Goal: Task Accomplishment & Management: Use online tool/utility

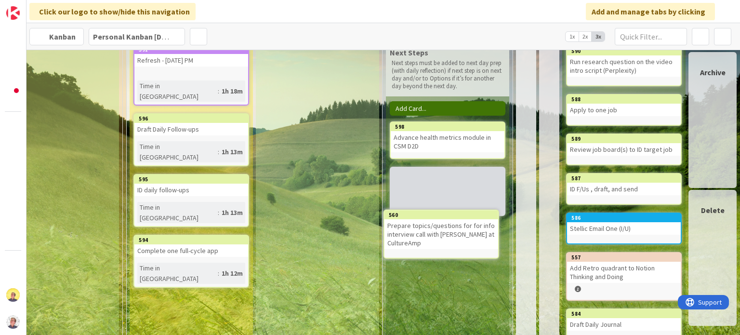
scroll to position [216, 543]
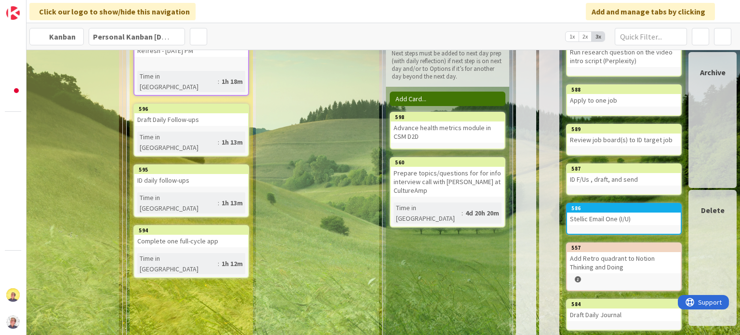
click at [409, 178] on div "Prepare topics/questions for for info interview call with [PERSON_NAME] at Cult…" at bounding box center [448, 182] width 114 height 30
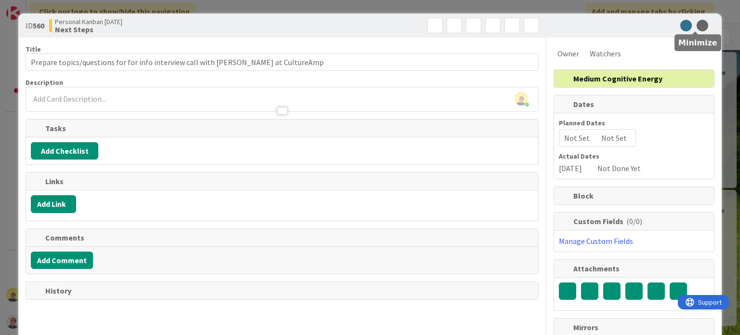
click at [697, 25] on icon at bounding box center [703, 26] width 12 height 12
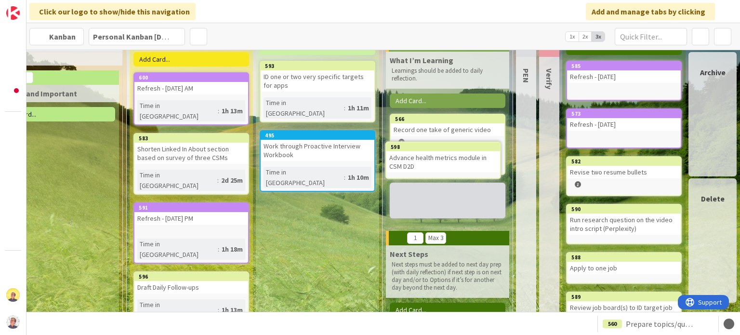
scroll to position [48, 543]
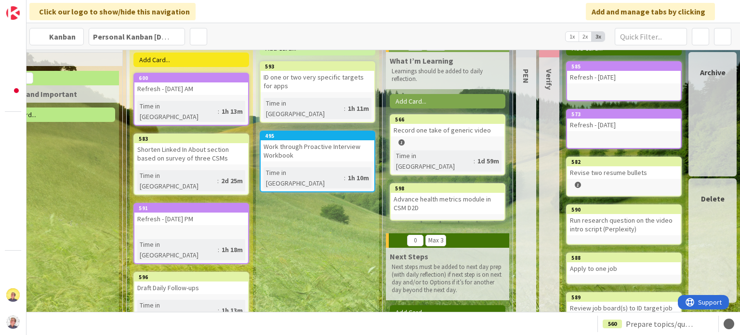
click at [400, 198] on div "Advance health metrics module in CSM D2D" at bounding box center [448, 203] width 114 height 21
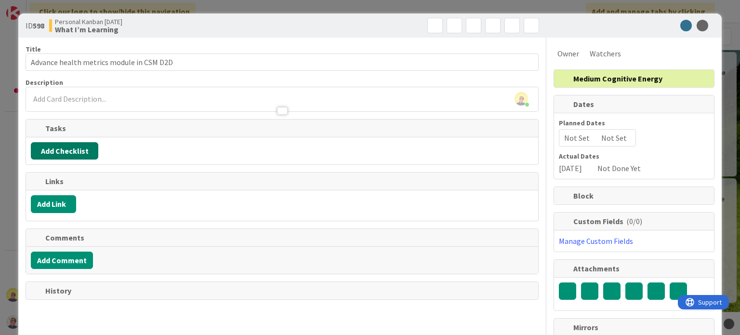
click at [61, 150] on button "Add Checklist" at bounding box center [64, 150] width 67 height 17
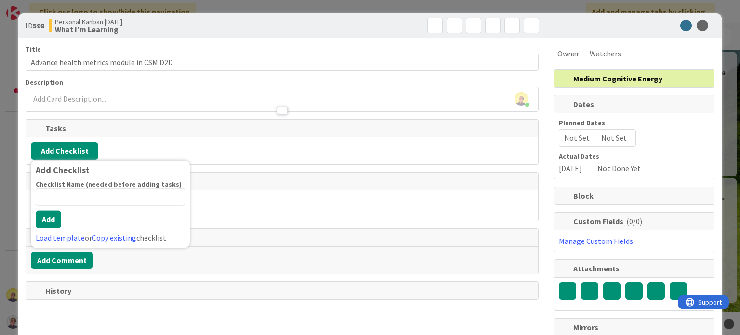
click at [137, 101] on div at bounding box center [282, 106] width 512 height 10
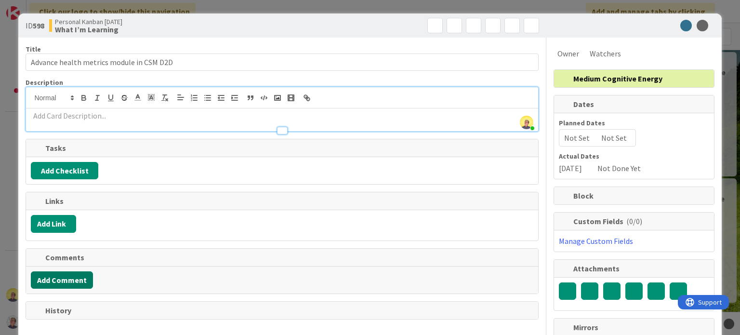
click at [73, 282] on button "Add Comment" at bounding box center [62, 279] width 62 height 17
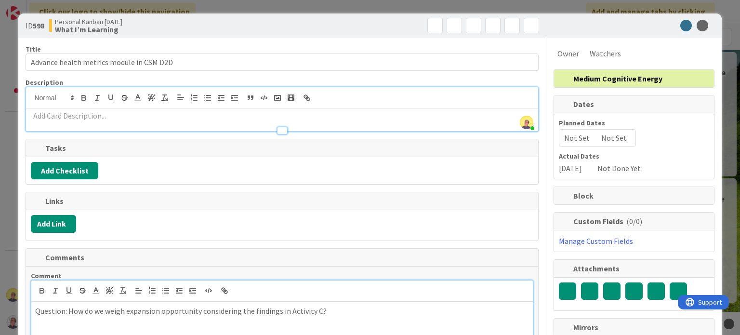
click at [329, 311] on p "Question: How do we weigh expansion opportunity considering the findings in Act…" at bounding box center [281, 310] width 493 height 11
drag, startPoint x: 287, startPoint y: 309, endPoint x: 321, endPoint y: 312, distance: 33.8
click at [321, 312] on p "Question: How do we weigh expansion opportunity considering the findings in Act…" at bounding box center [281, 310] width 493 height 11
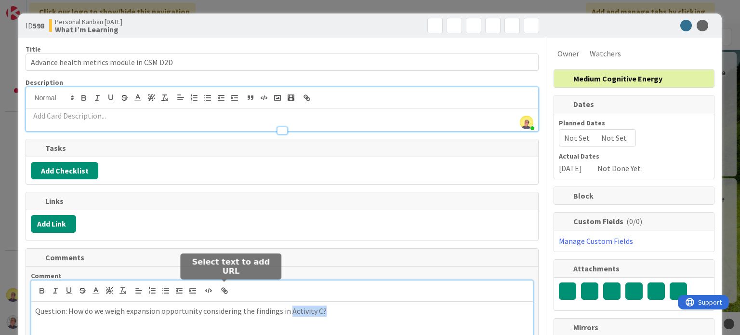
click at [229, 287] on button "button" at bounding box center [224, 291] width 13 height 12
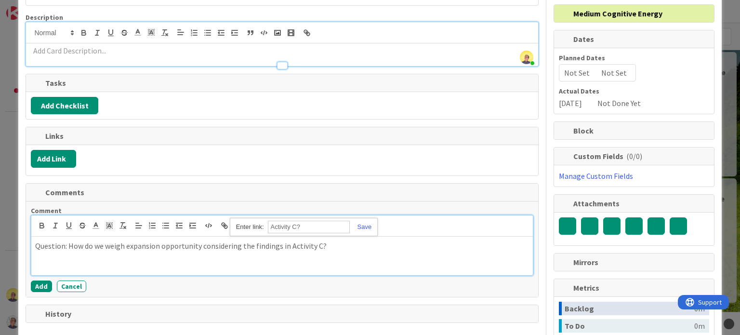
scroll to position [80, 0]
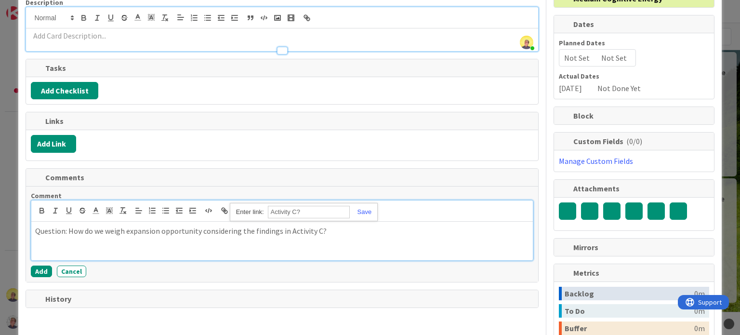
paste input "[URL][DOMAIN_NAME]"
type input "[URL][DOMAIN_NAME]"
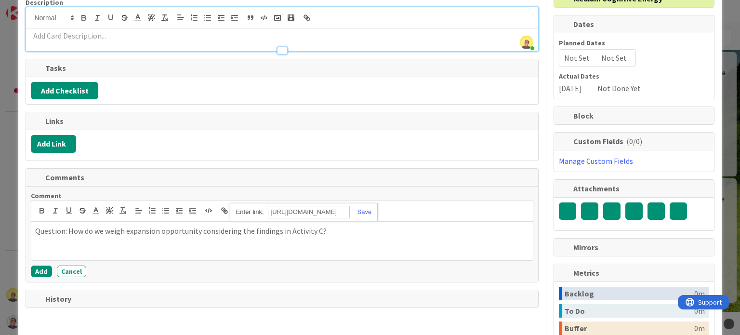
scroll to position [0, 0]
click at [366, 210] on link at bounding box center [361, 211] width 22 height 7
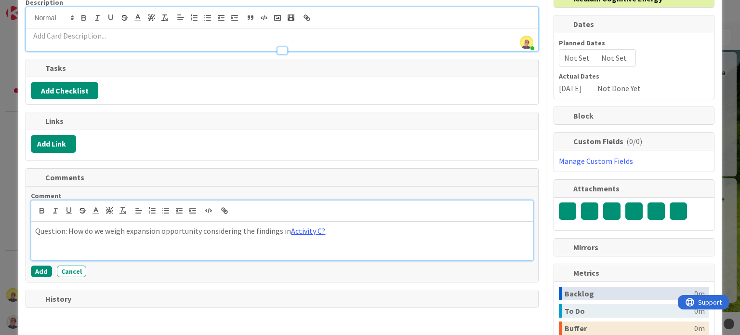
click at [361, 251] on div "Question: How do we weigh expansion opportunity considering the findings in Act…" at bounding box center [281, 241] width 501 height 39
click at [366, 243] on div "Question: How do we weigh expansion opportunity considering the findings in Act…" at bounding box center [281, 241] width 501 height 39
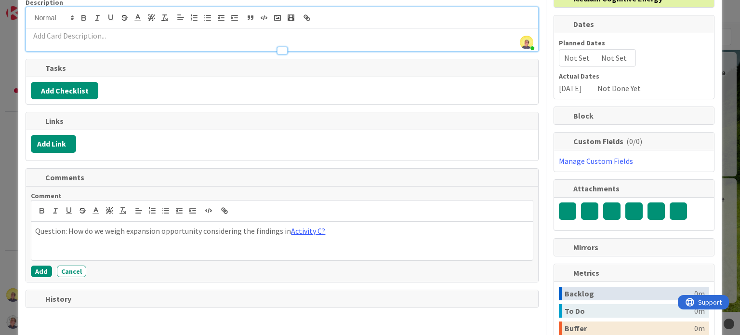
click at [334, 144] on div at bounding box center [307, 144] width 452 height 18
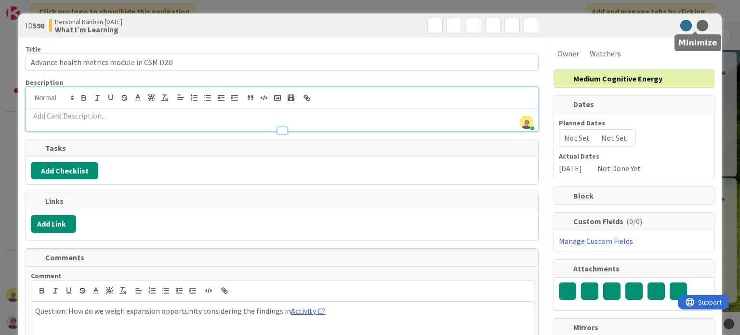
click at [699, 23] on icon at bounding box center [703, 26] width 12 height 12
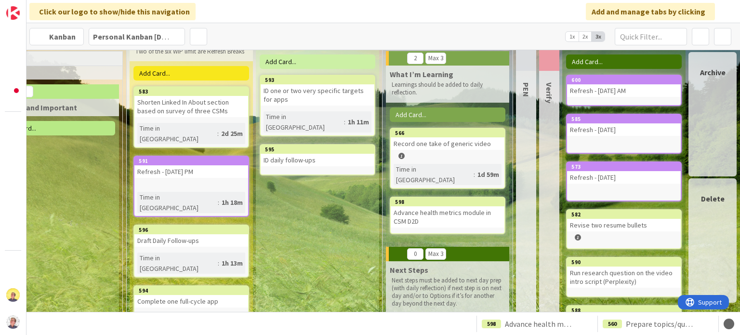
scroll to position [0, 541]
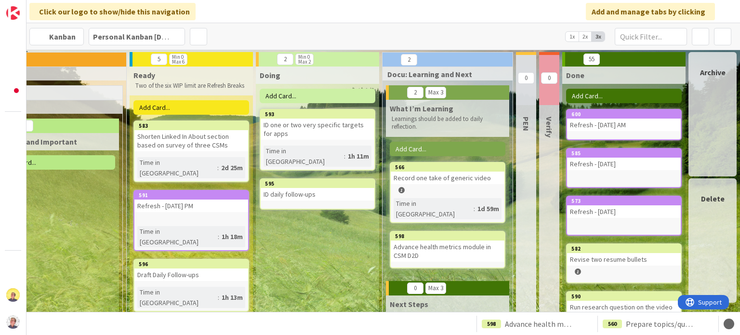
click at [296, 188] on div "ID daily follow-ups" at bounding box center [318, 194] width 114 height 13
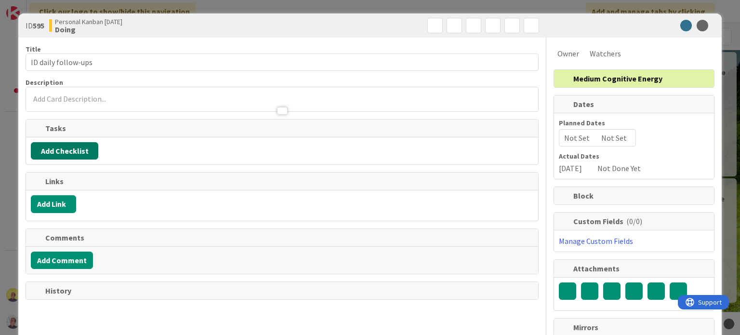
click at [67, 148] on button "Add Checklist" at bounding box center [64, 150] width 67 height 17
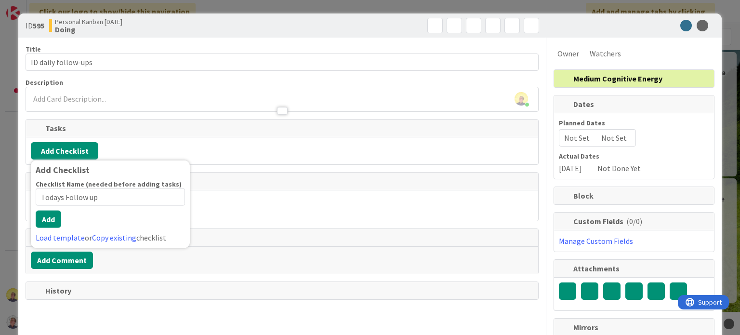
type input "Todays Follow ups"
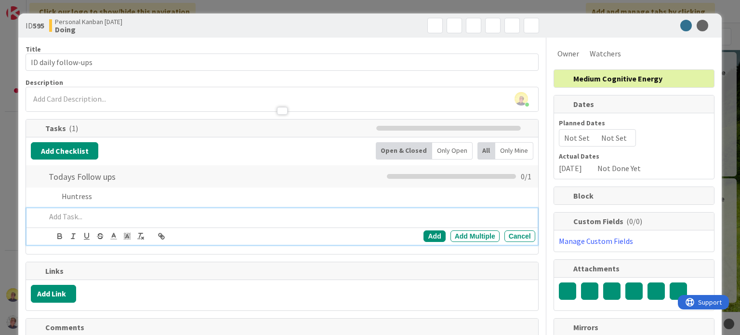
click at [86, 219] on p at bounding box center [288, 216] width 485 height 11
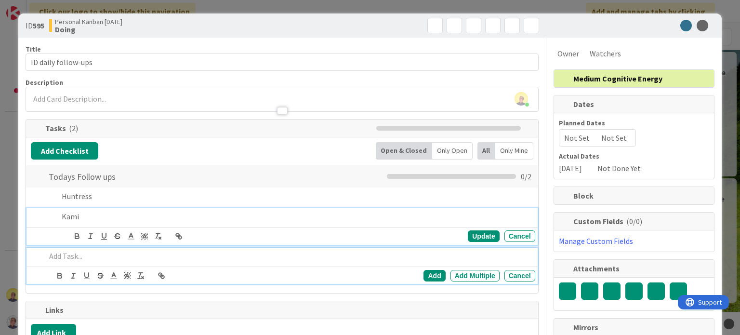
click at [107, 223] on div "Kami" at bounding box center [296, 216] width 477 height 17
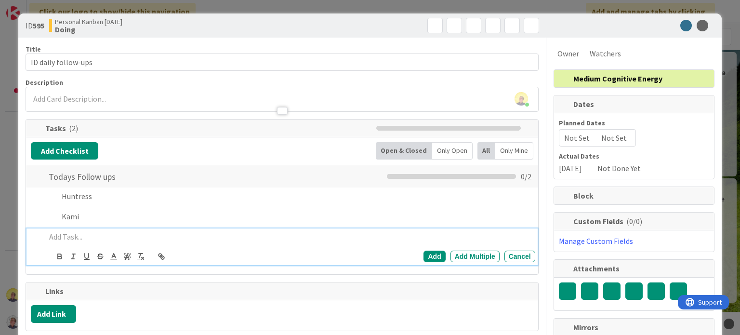
click at [81, 233] on p at bounding box center [288, 236] width 485 height 11
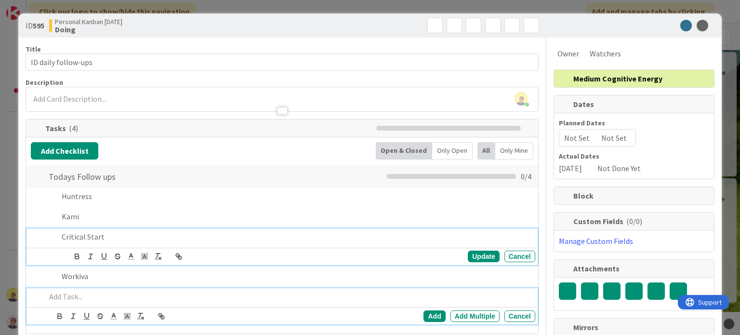
click at [321, 234] on p "Critical Start" at bounding box center [297, 236] width 470 height 11
click at [235, 291] on p at bounding box center [288, 296] width 485 height 11
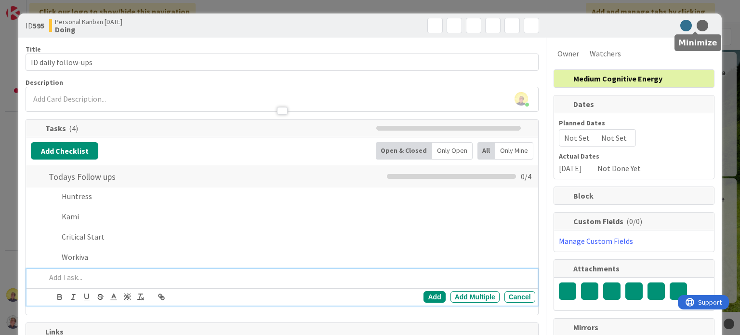
click at [697, 26] on icon at bounding box center [703, 26] width 12 height 12
